Goal: Information Seeking & Learning: Check status

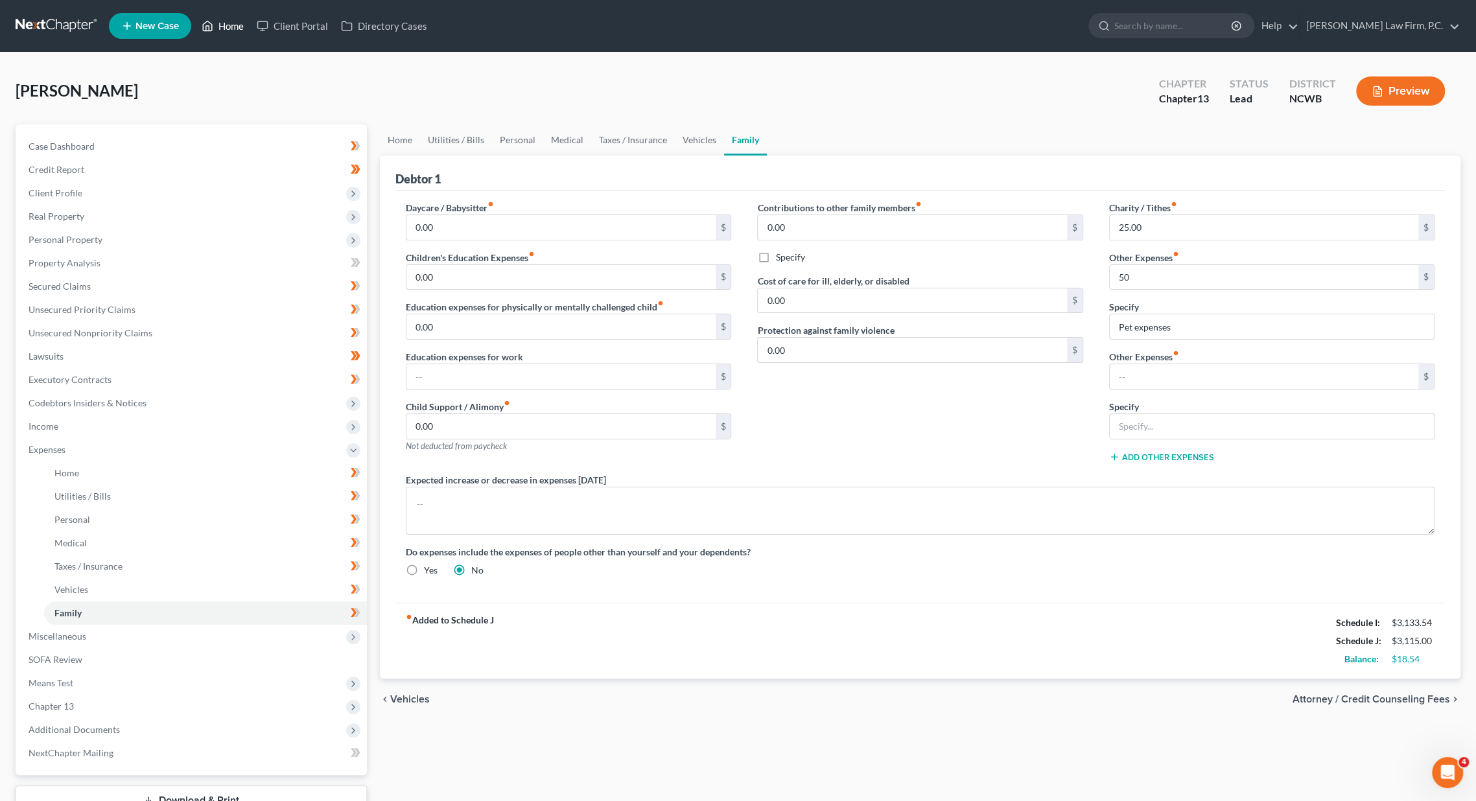
click at [237, 21] on link "Home" at bounding box center [222, 25] width 55 height 23
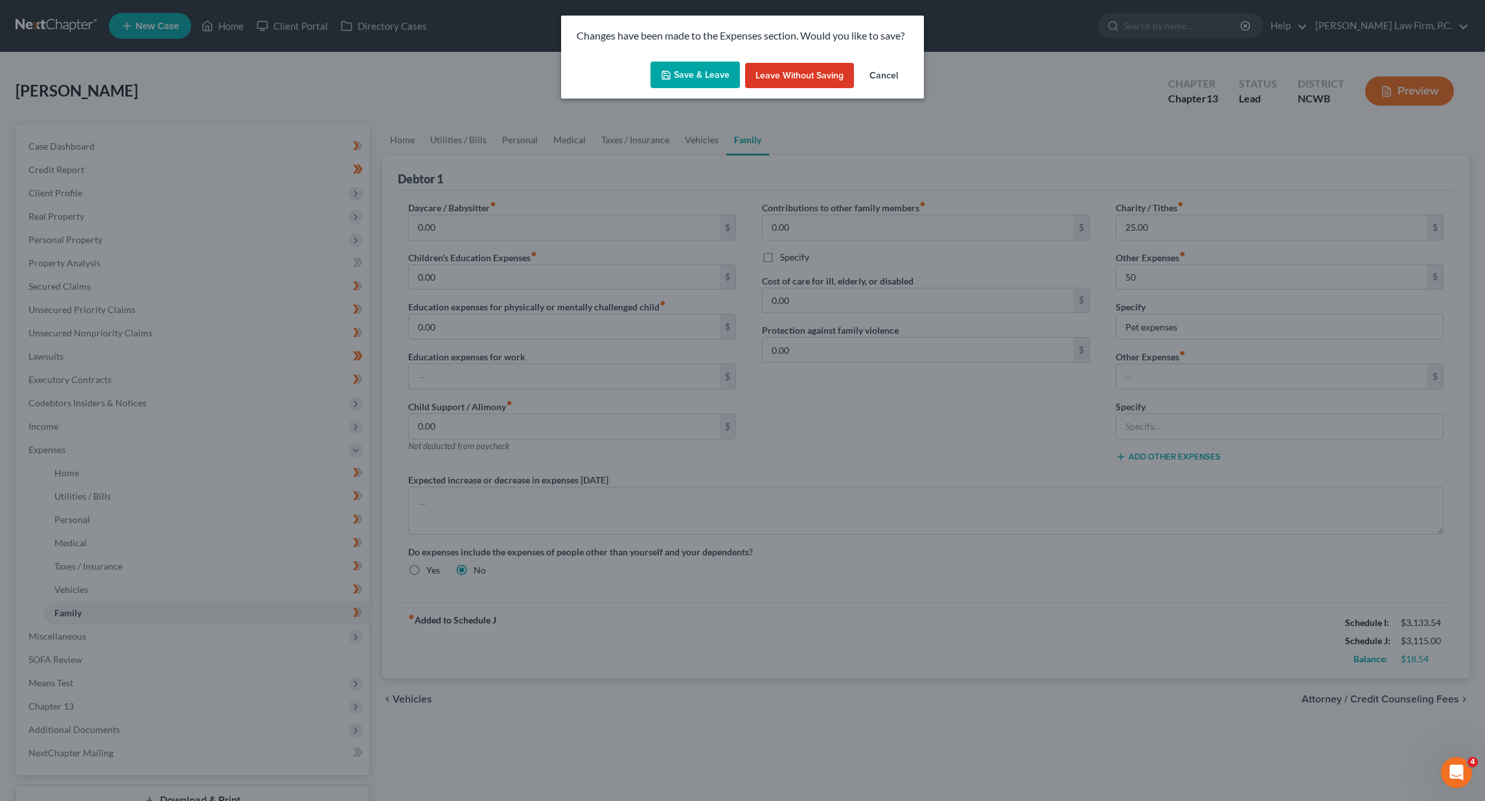
click at [710, 74] on button "Save & Leave" at bounding box center [695, 75] width 89 height 27
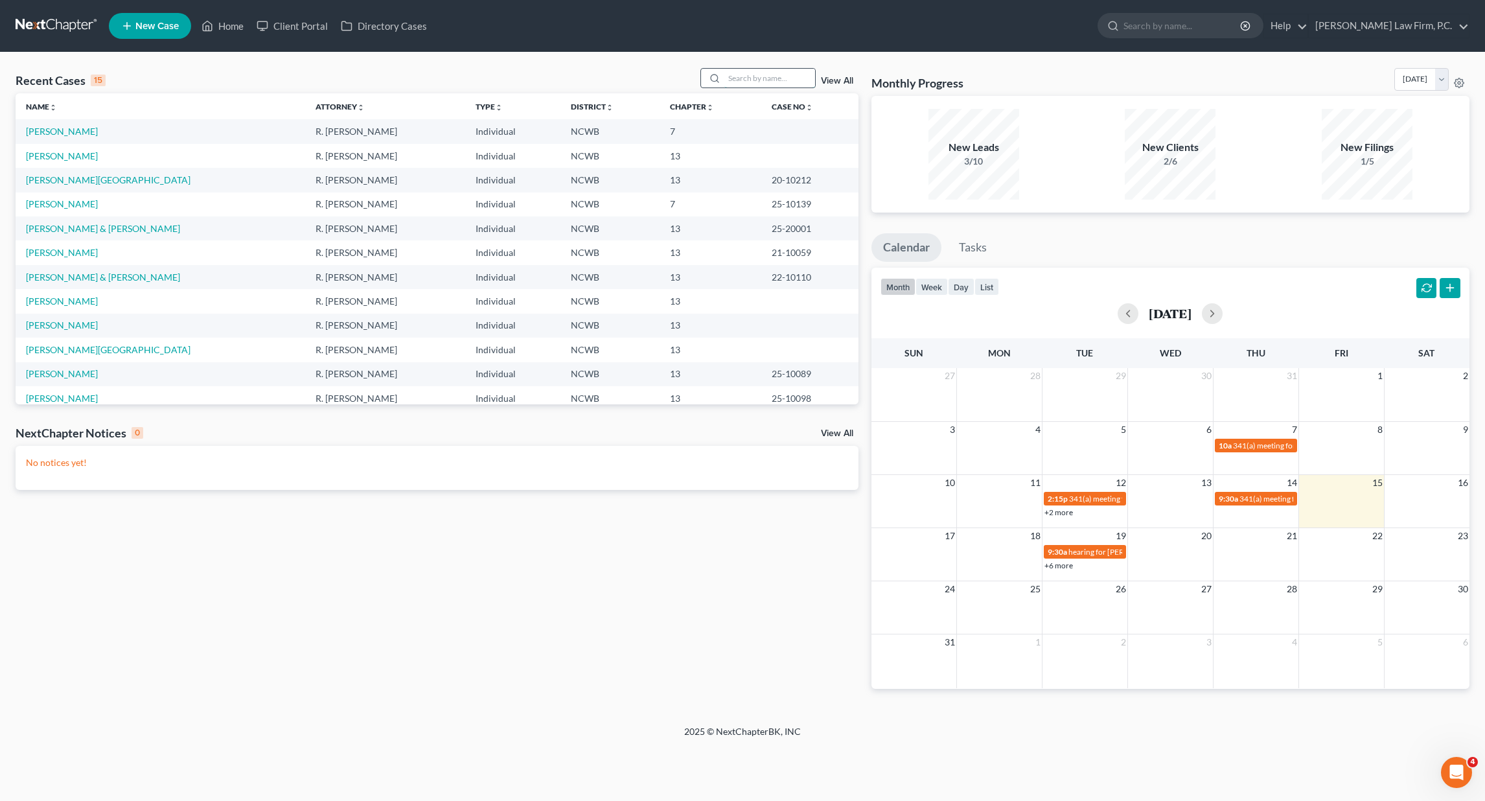
click at [751, 80] on input "search" at bounding box center [770, 78] width 91 height 19
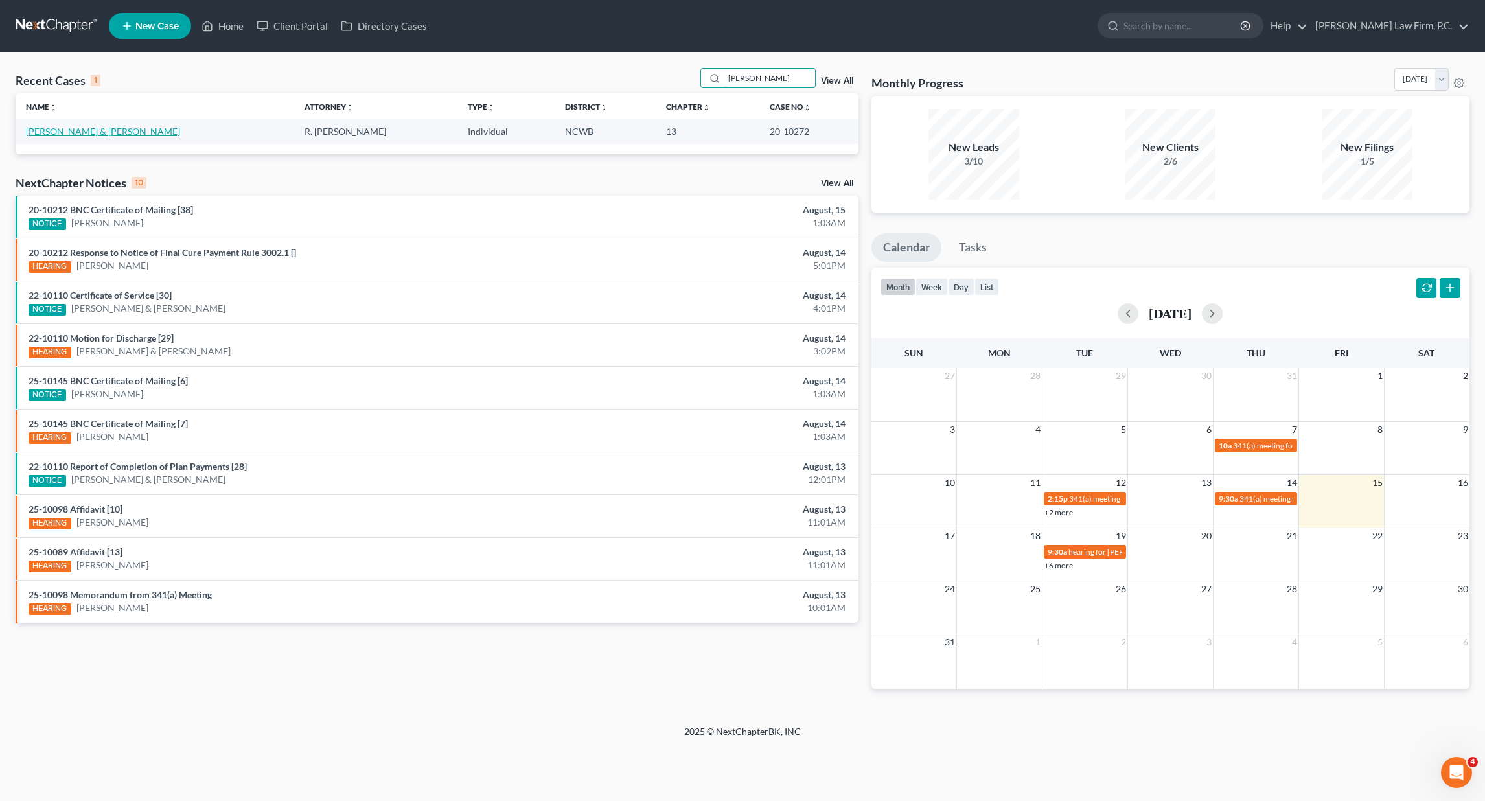
type input "[PERSON_NAME]"
click at [78, 135] on link "[PERSON_NAME] & [PERSON_NAME]" at bounding box center [103, 131] width 154 height 11
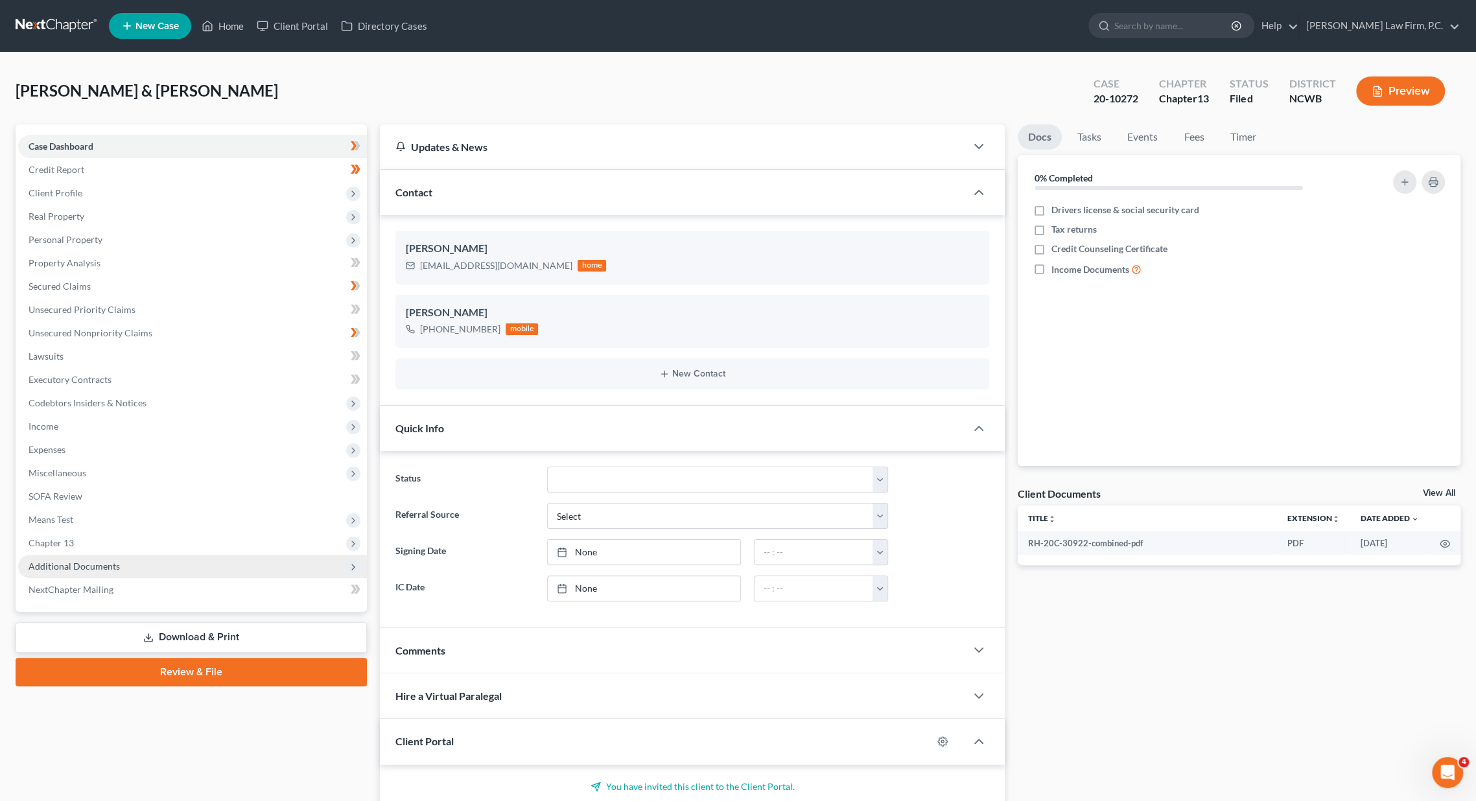
click at [74, 561] on span "Additional Documents" at bounding box center [74, 566] width 91 height 11
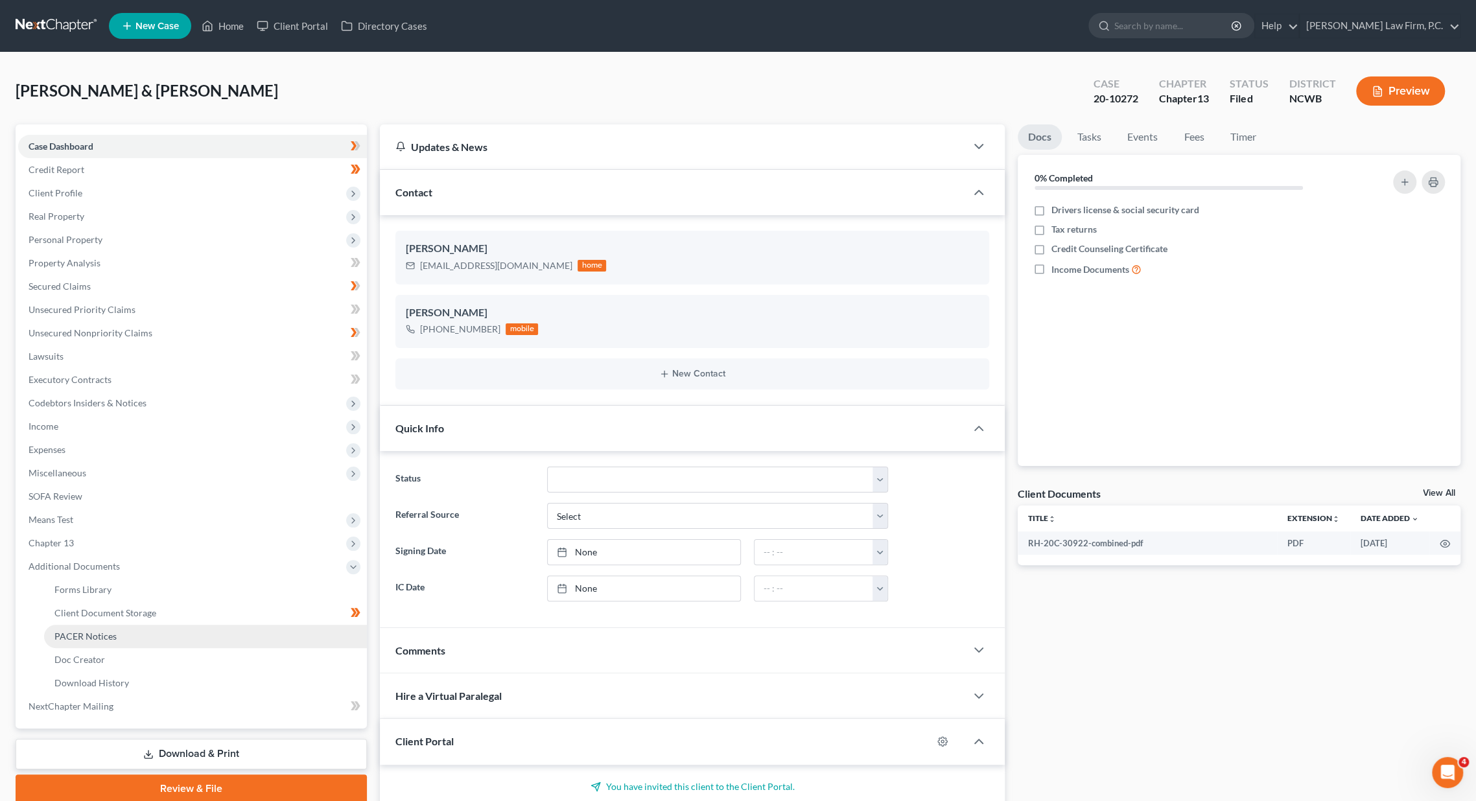
click at [83, 642] on link "PACER Notices" at bounding box center [205, 636] width 323 height 23
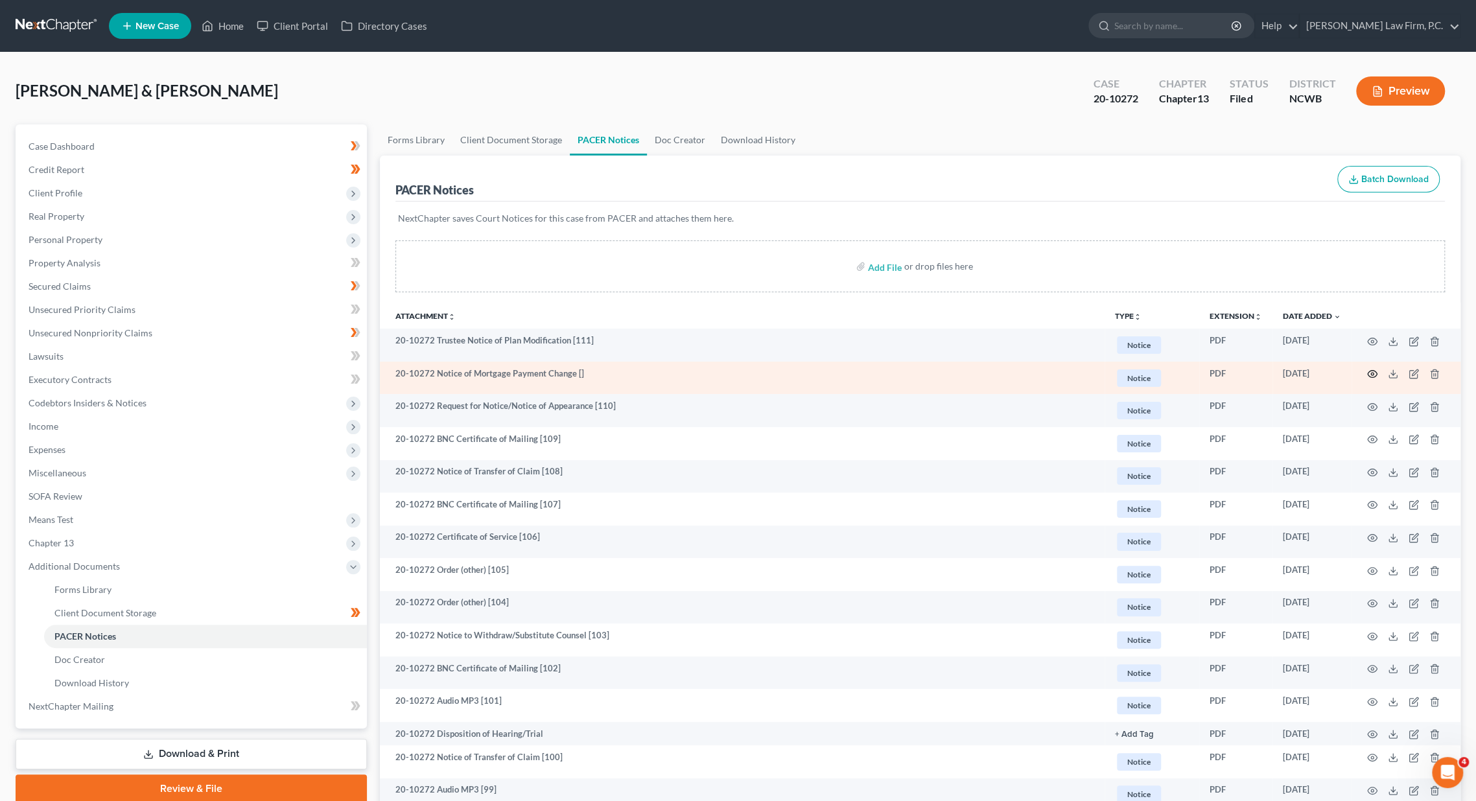
click at [1374, 371] on icon "button" at bounding box center [1372, 374] width 10 height 10
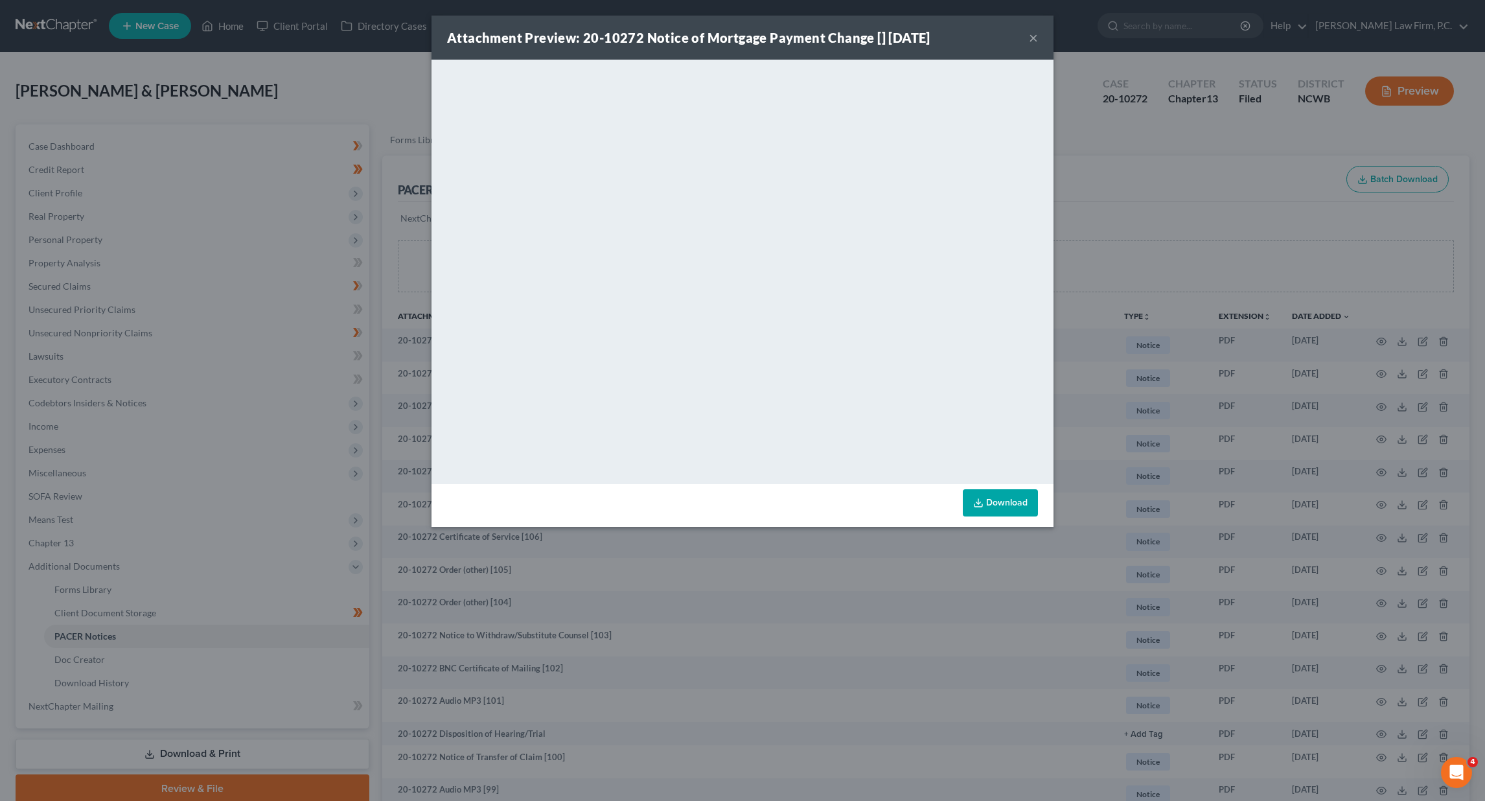
click at [1034, 35] on button "×" at bounding box center [1033, 38] width 9 height 16
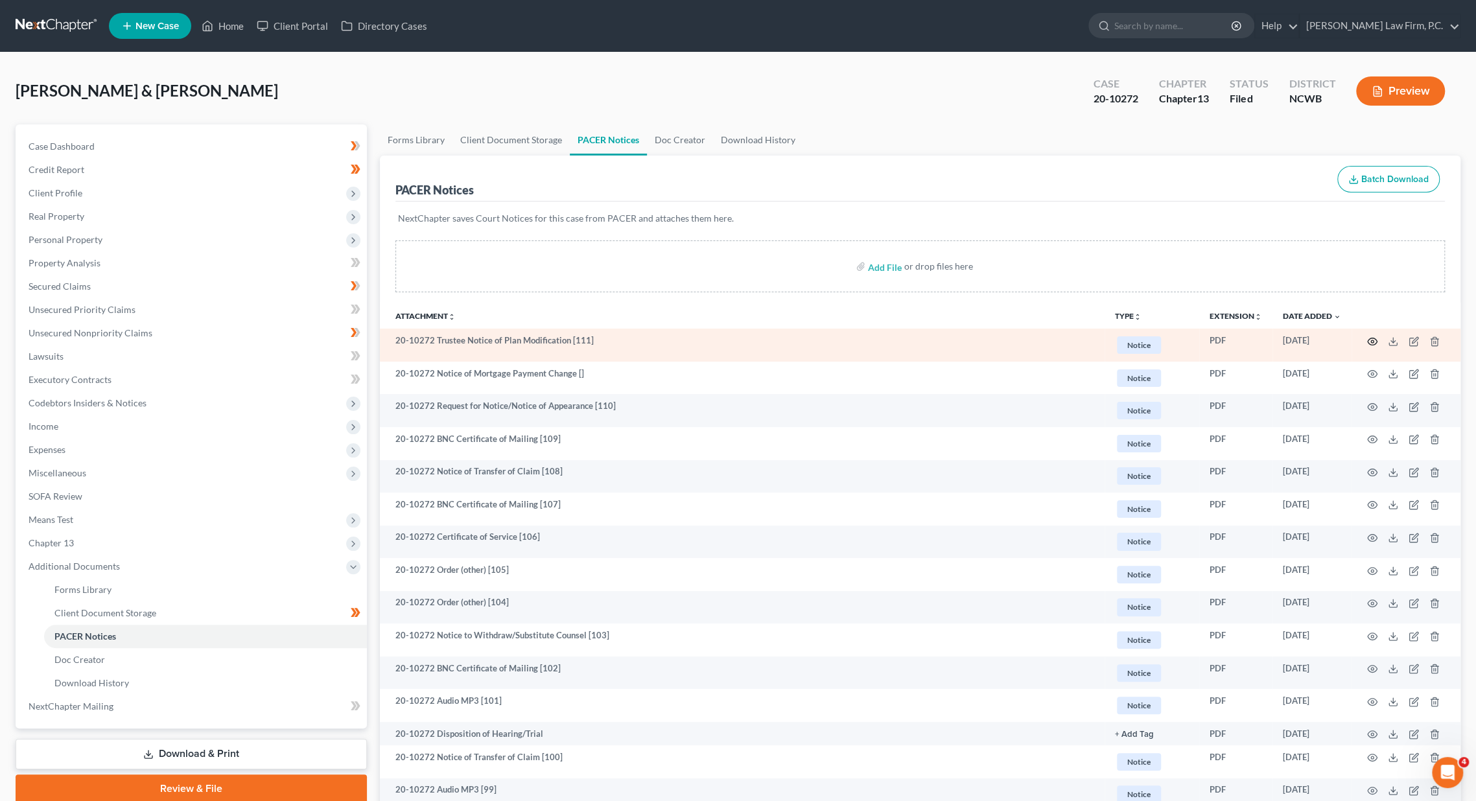
click at [1375, 339] on icon "button" at bounding box center [1372, 341] width 10 height 10
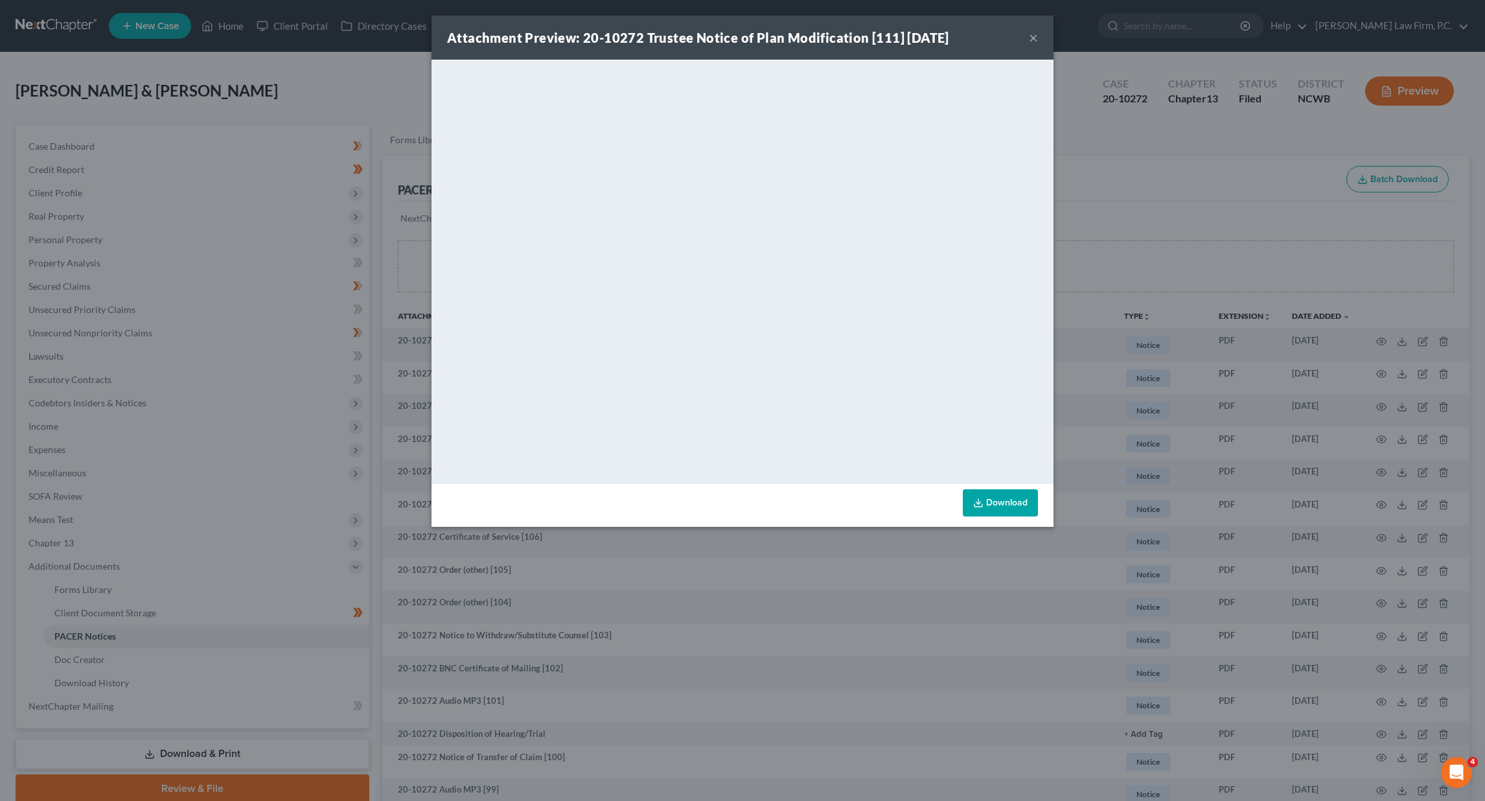
click at [1198, 162] on div "Attachment Preview: 20-10272 Trustee Notice of Plan Modification [111] [DATE] ×…" at bounding box center [742, 400] width 1485 height 801
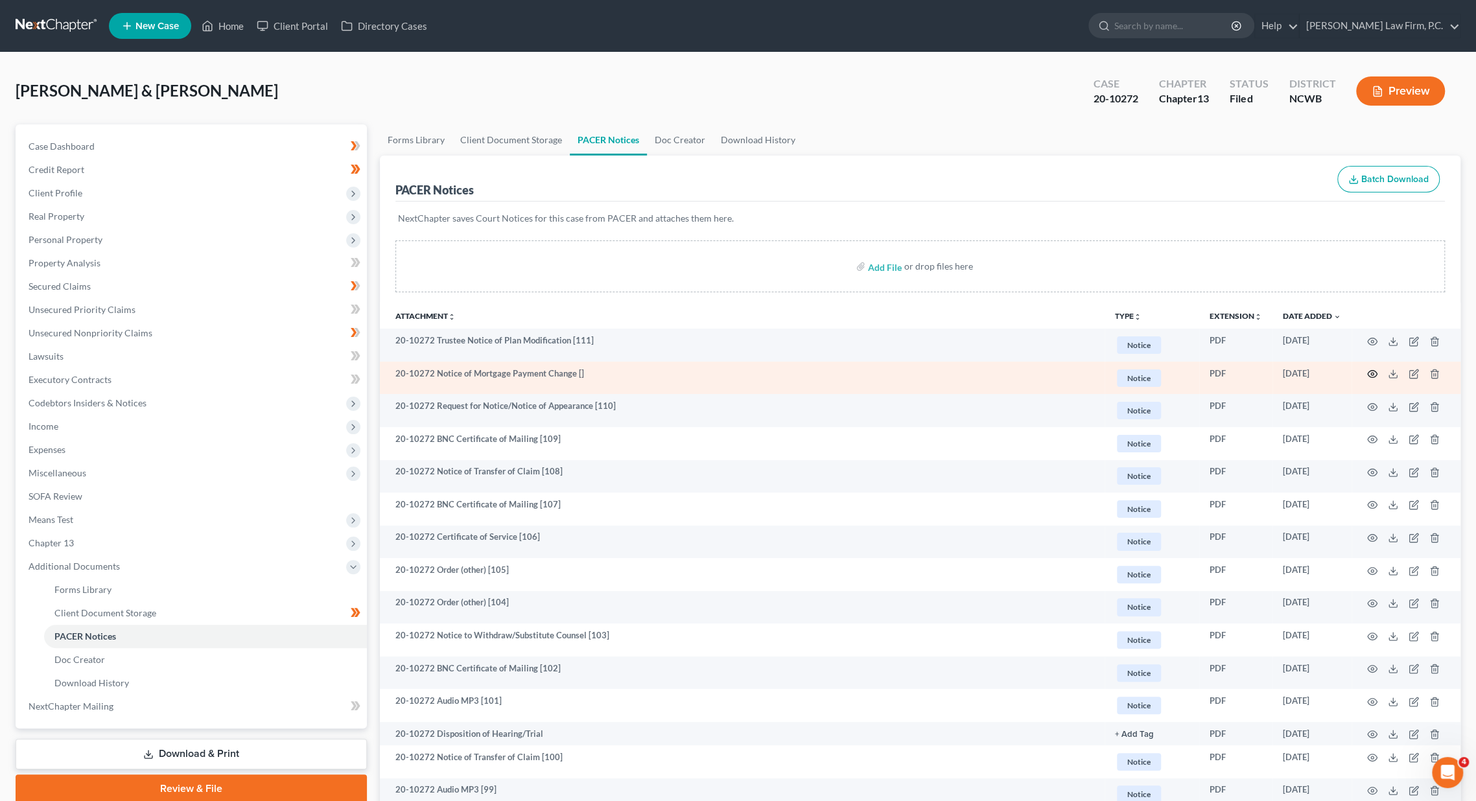
click at [1371, 373] on icon "button" at bounding box center [1372, 374] width 10 height 10
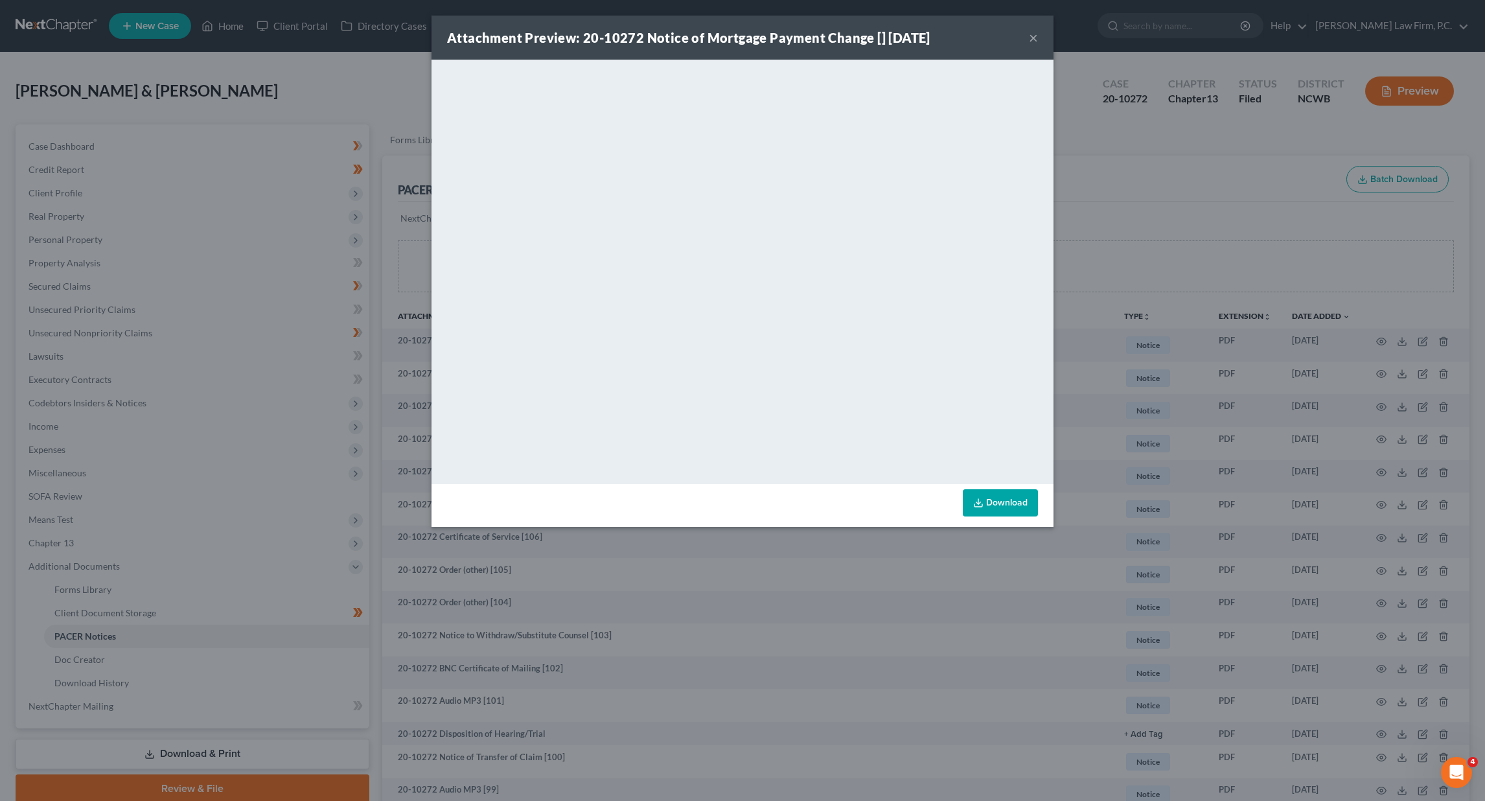
click at [1032, 38] on button "×" at bounding box center [1033, 38] width 9 height 16
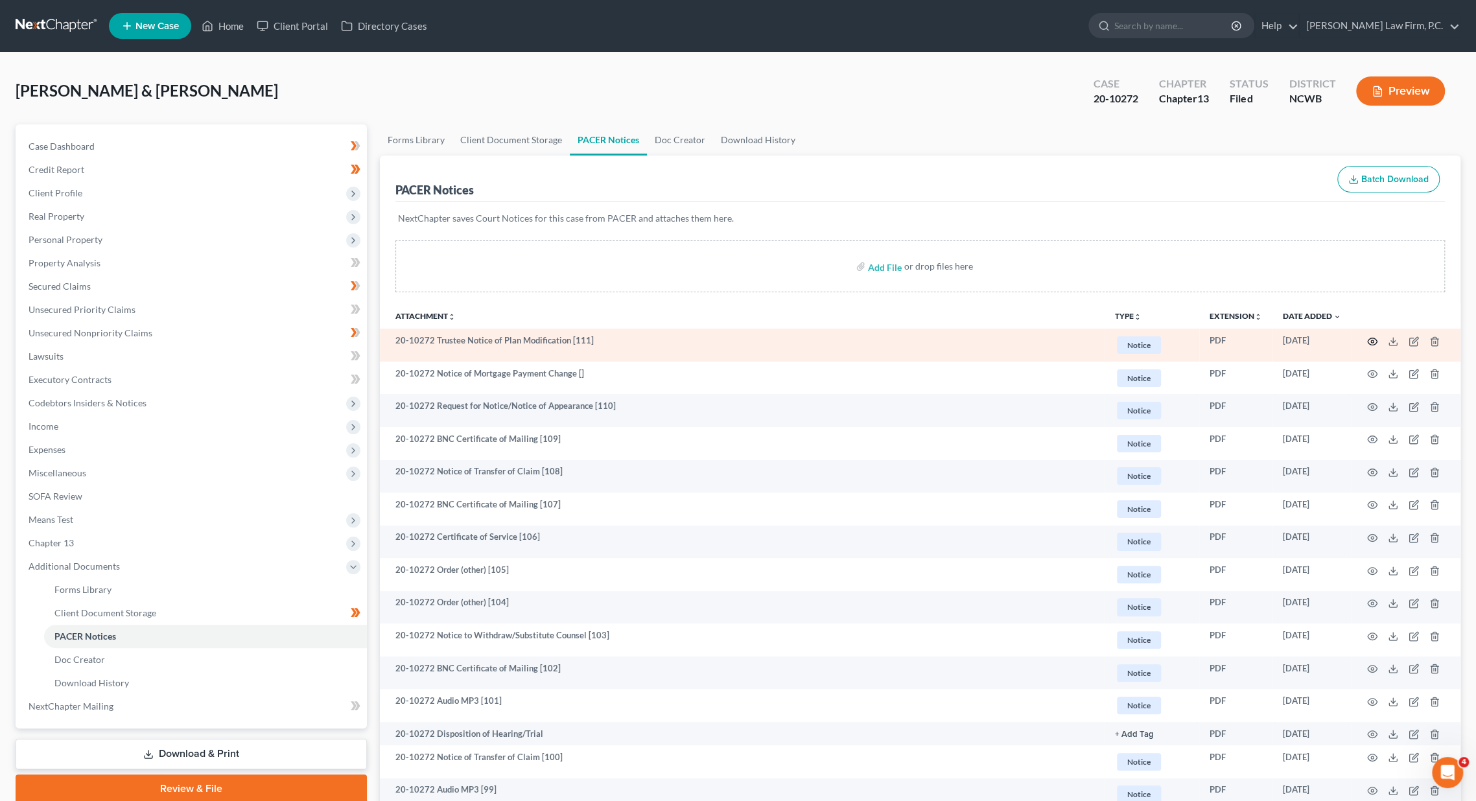
click at [1374, 338] on icon "button" at bounding box center [1372, 341] width 10 height 10
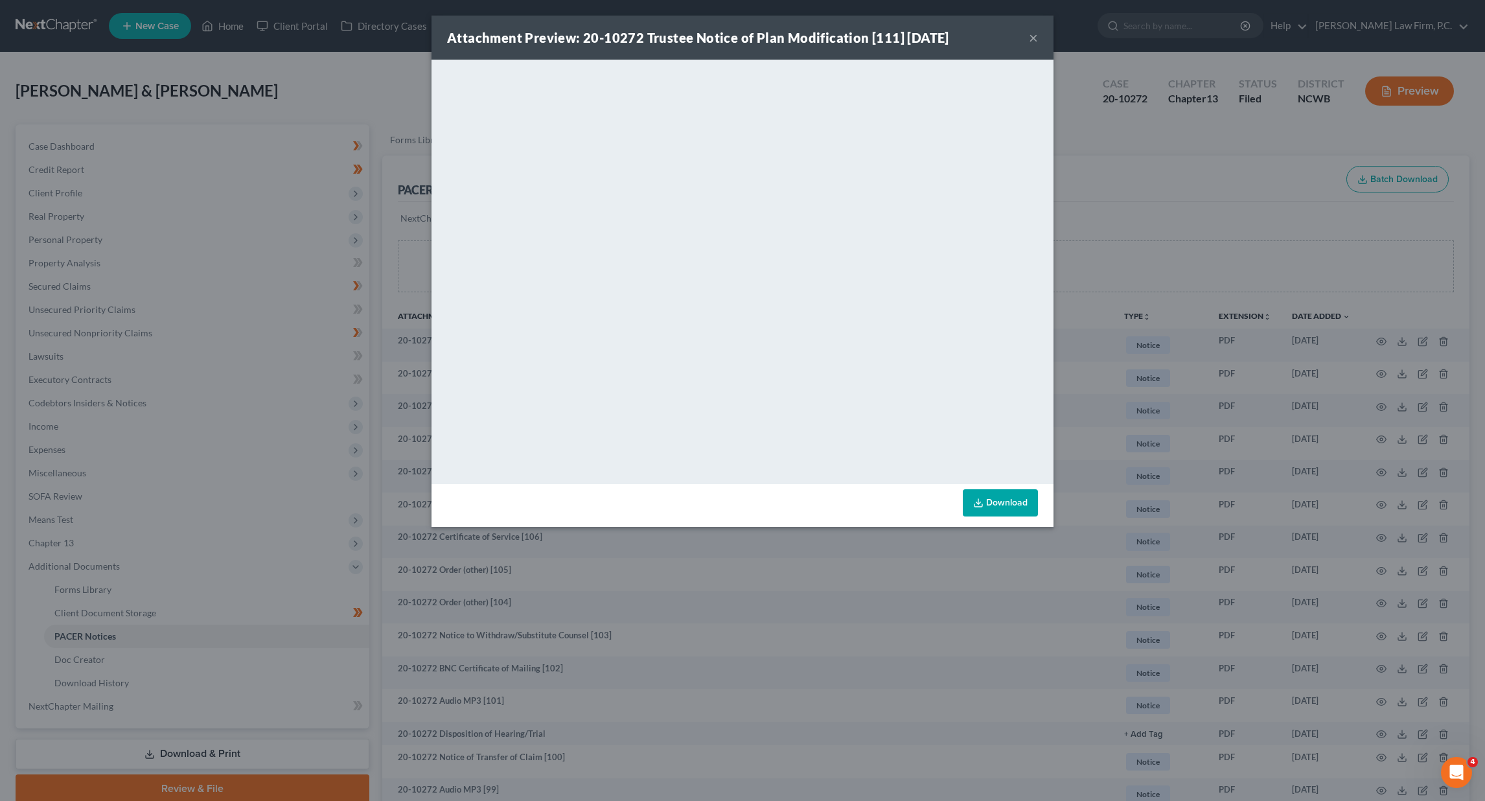
click at [1037, 37] on button "×" at bounding box center [1033, 38] width 9 height 16
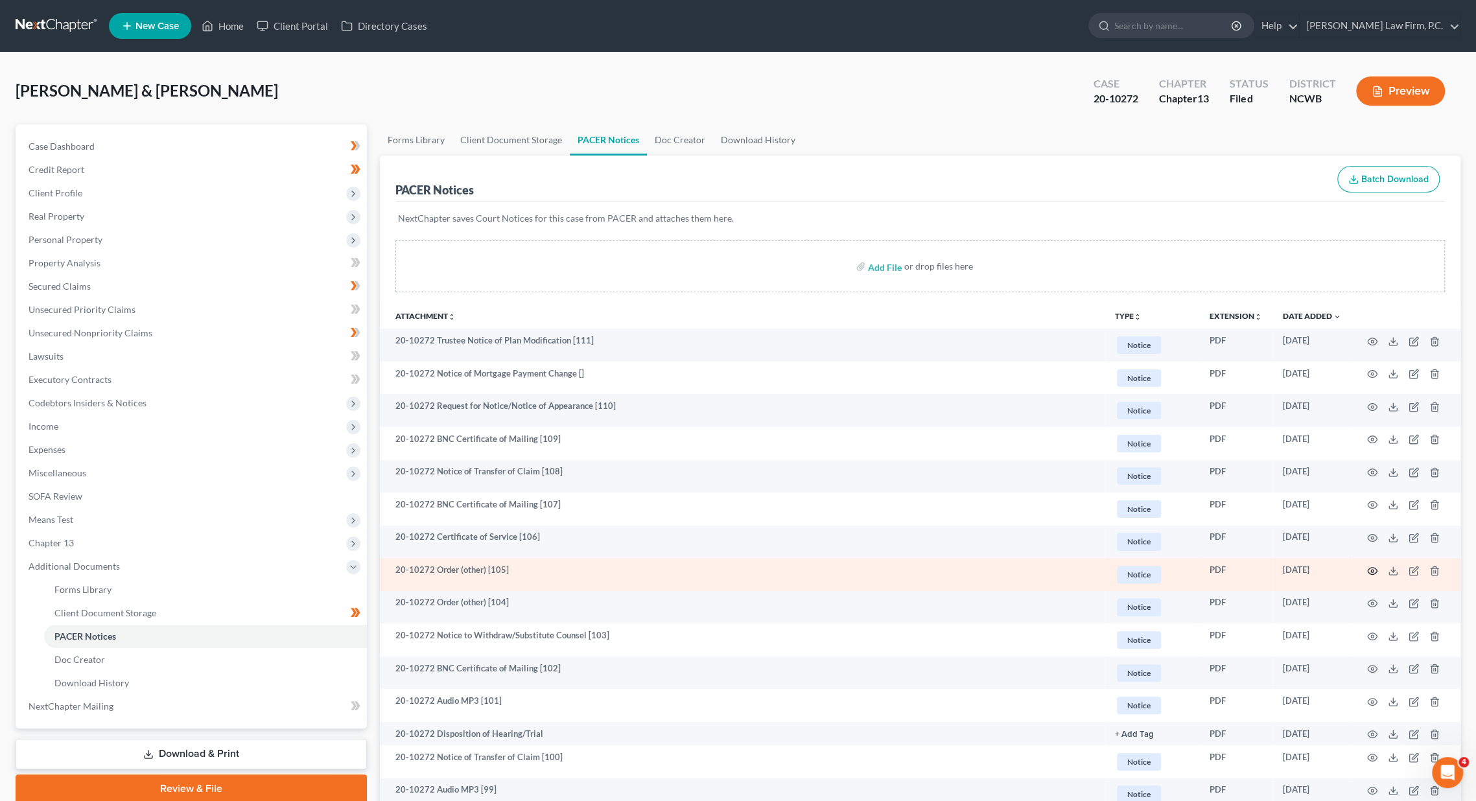
click at [1371, 567] on icon "button" at bounding box center [1372, 571] width 10 height 10
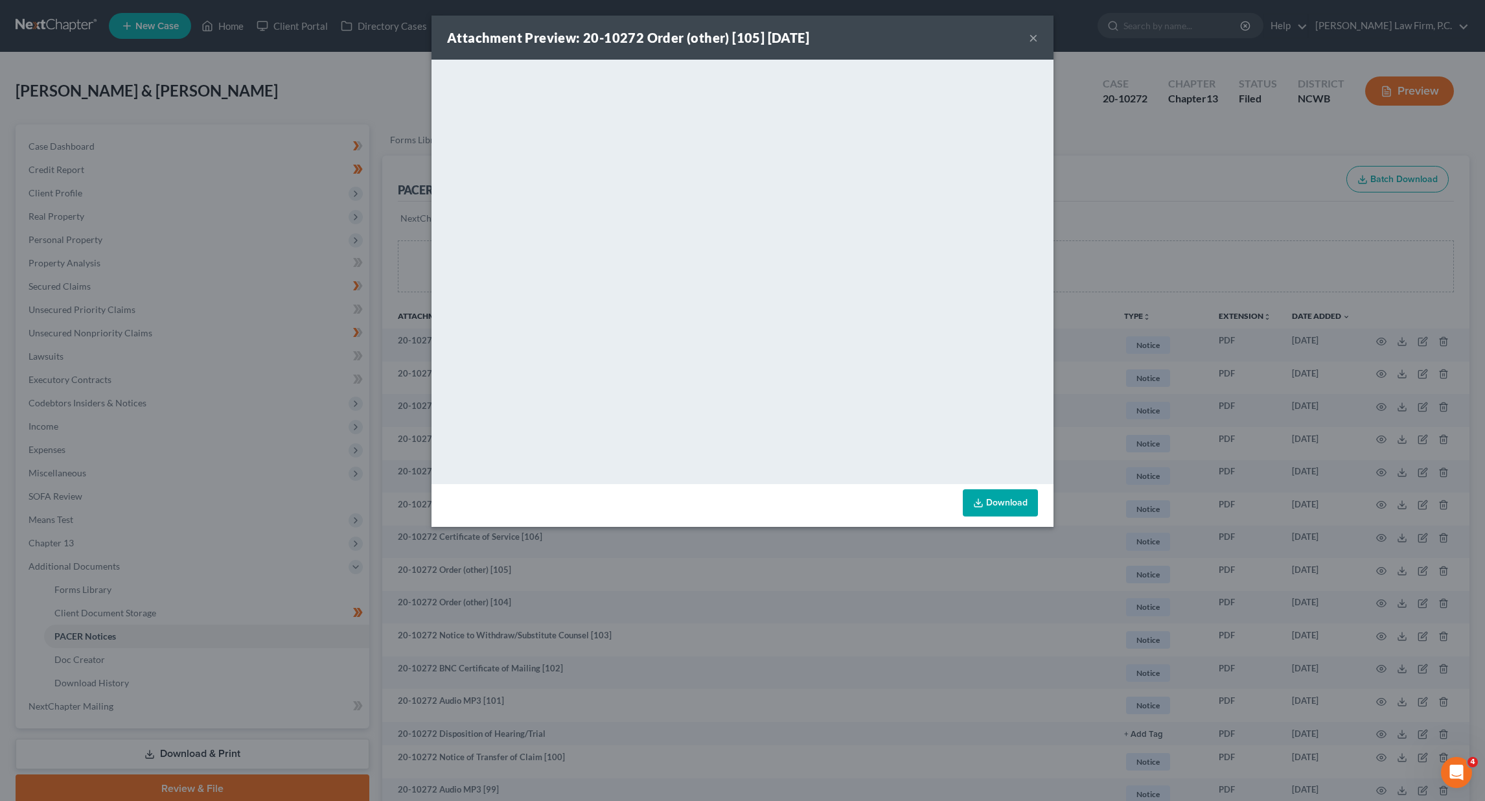
click at [1035, 37] on button "×" at bounding box center [1033, 38] width 9 height 16
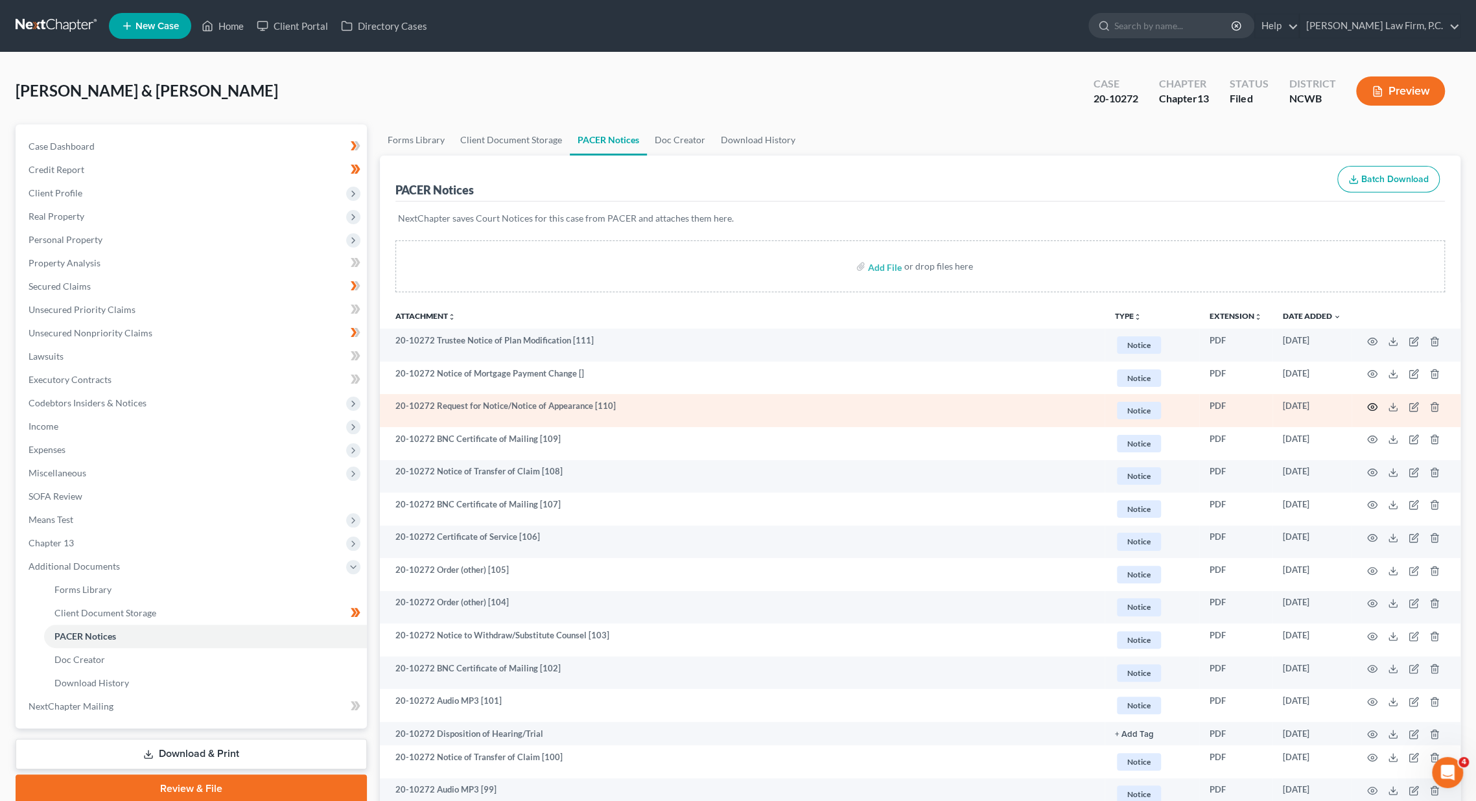
click at [1373, 406] on circle "button" at bounding box center [1372, 407] width 3 height 3
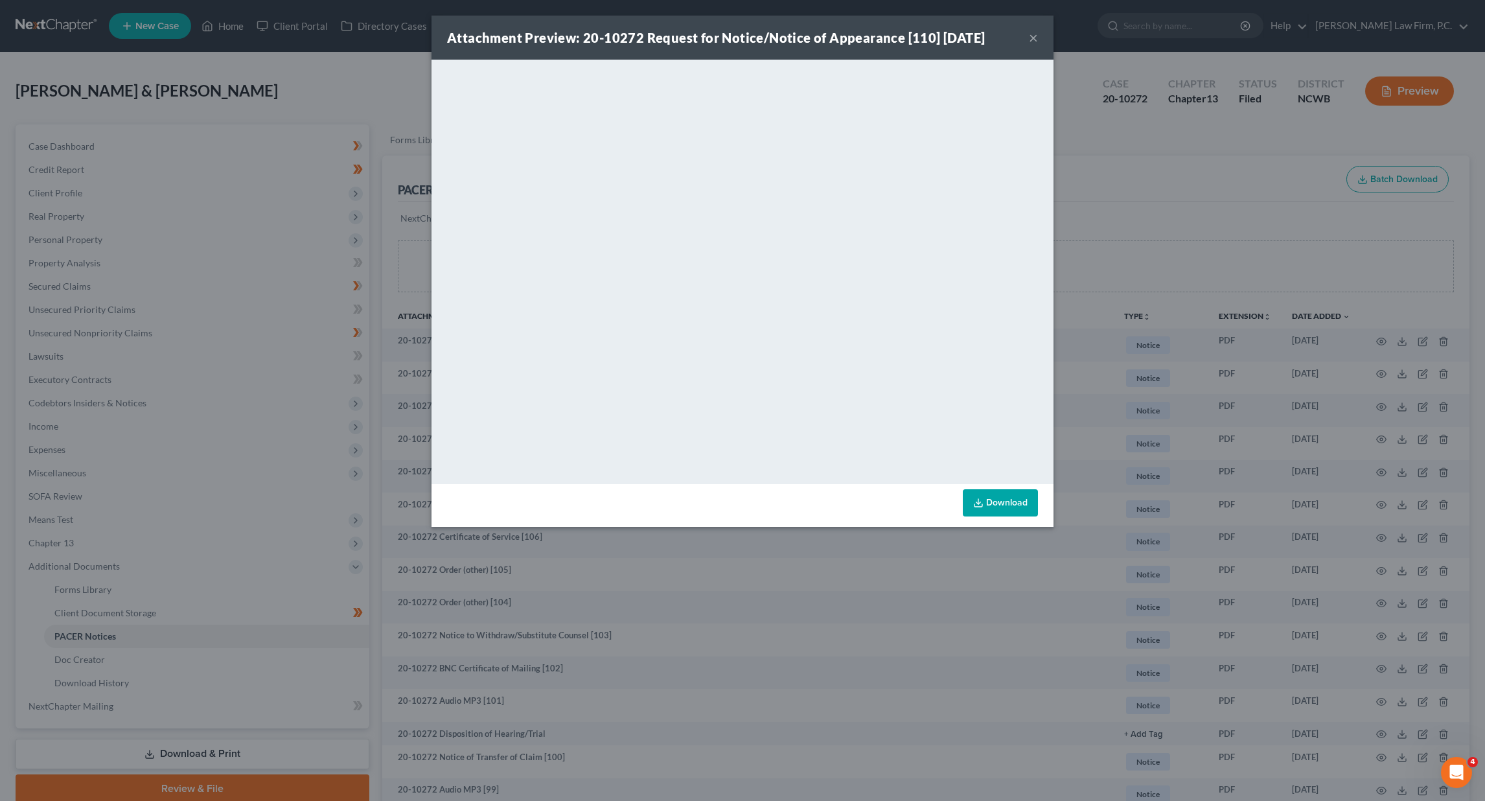
click at [1034, 34] on button "×" at bounding box center [1033, 38] width 9 height 16
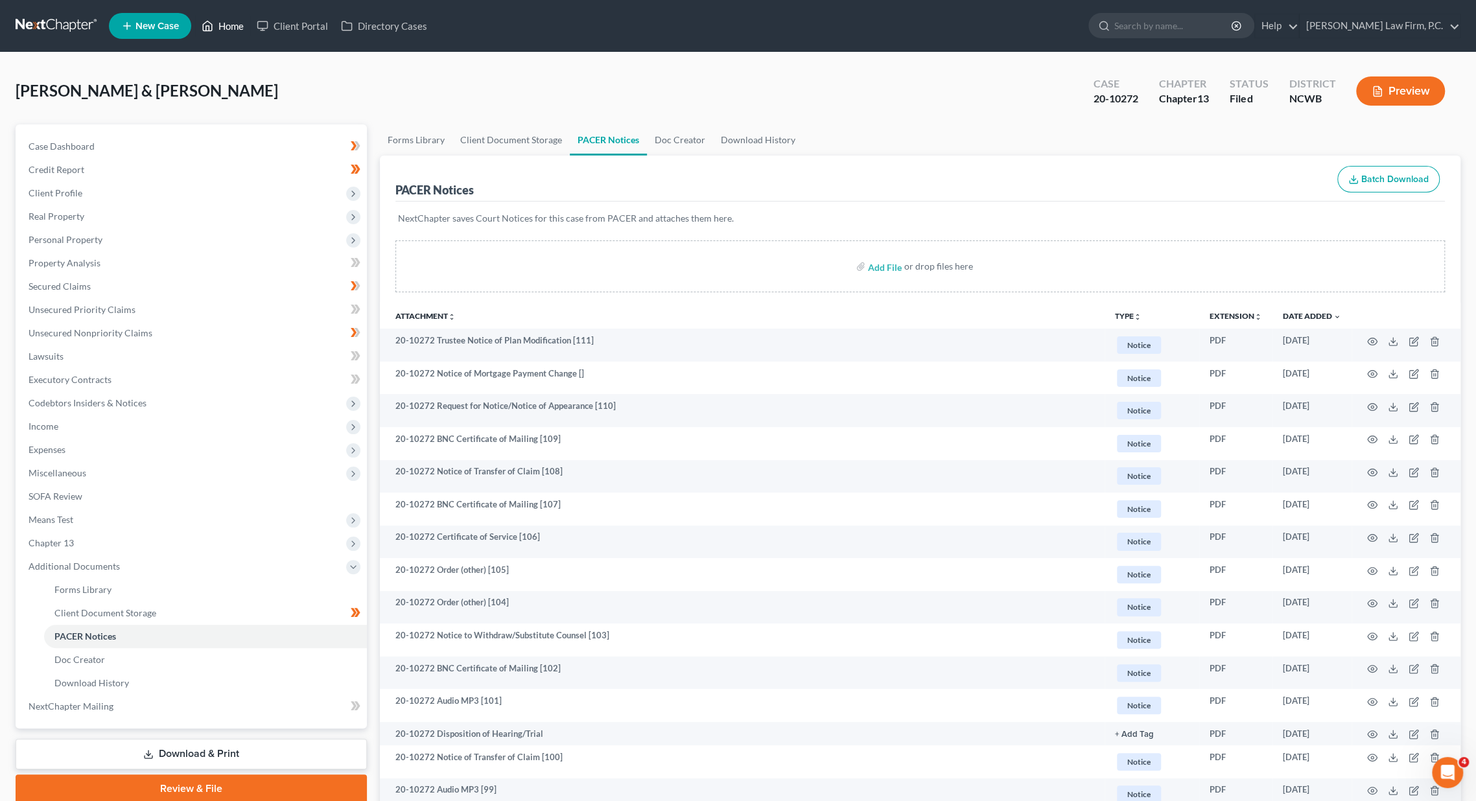
click at [233, 22] on link "Home" at bounding box center [222, 25] width 55 height 23
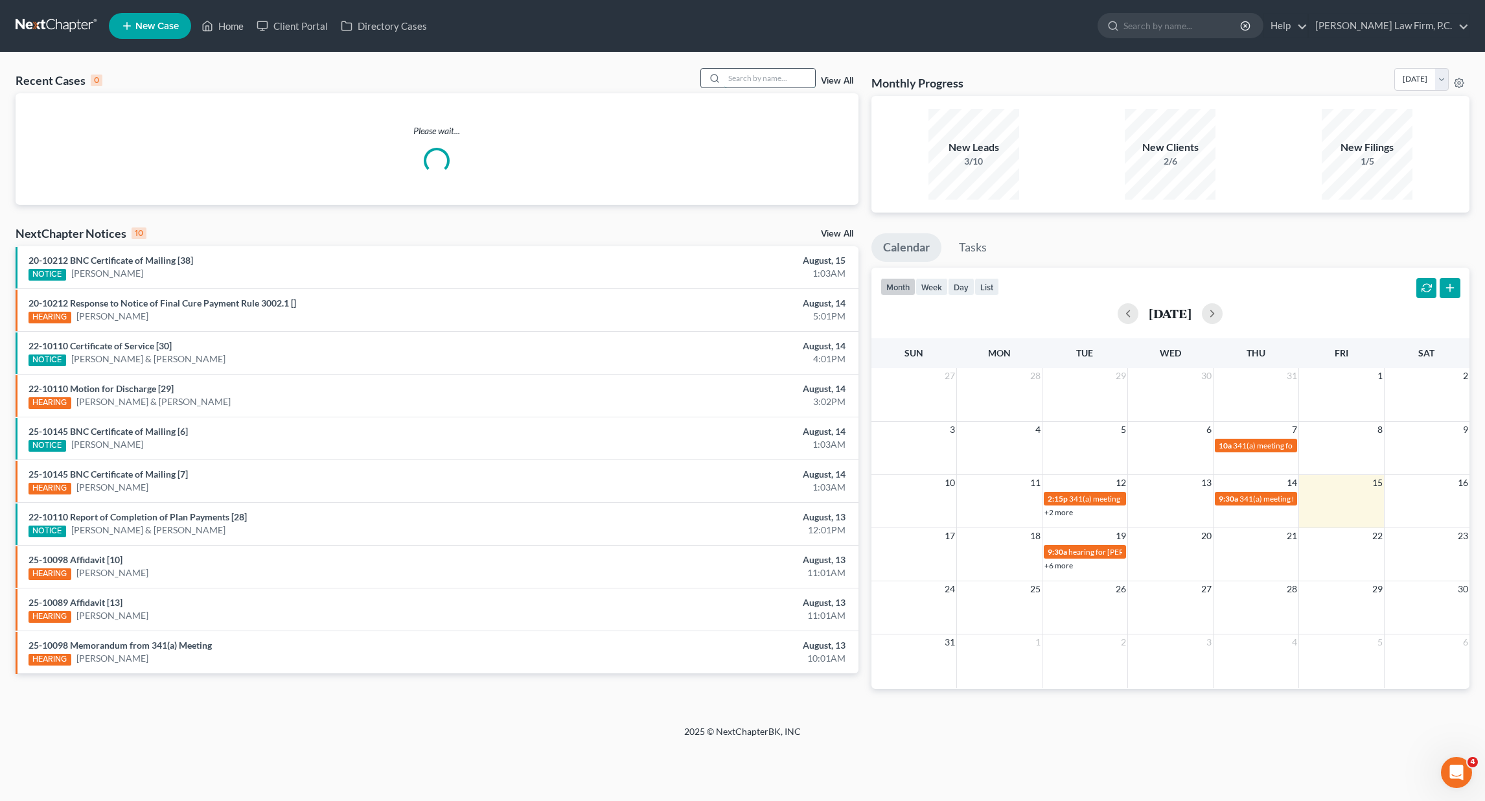
click at [738, 81] on input "search" at bounding box center [770, 78] width 91 height 19
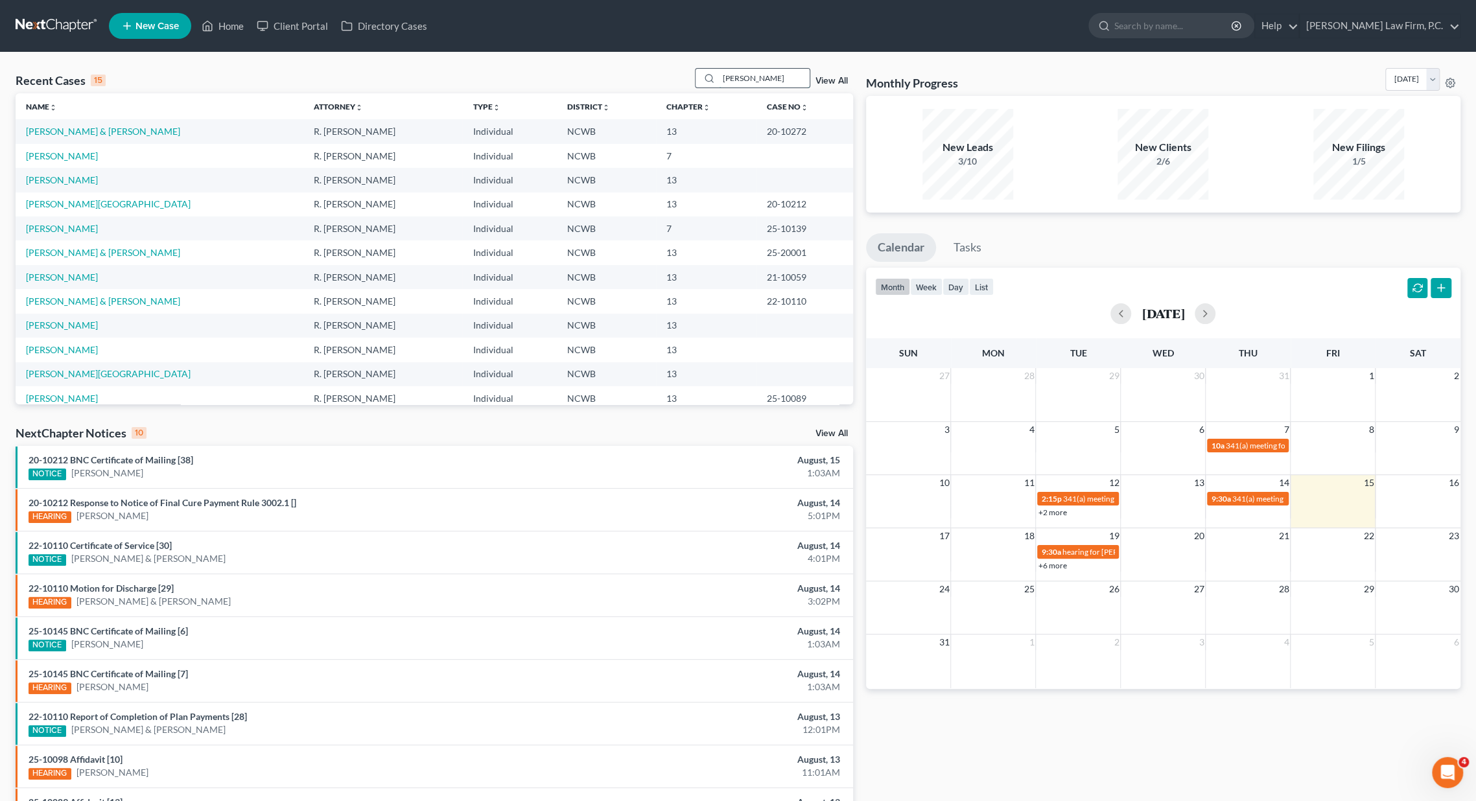
type input "[PERSON_NAME]"
